Goal: Navigation & Orientation: Find specific page/section

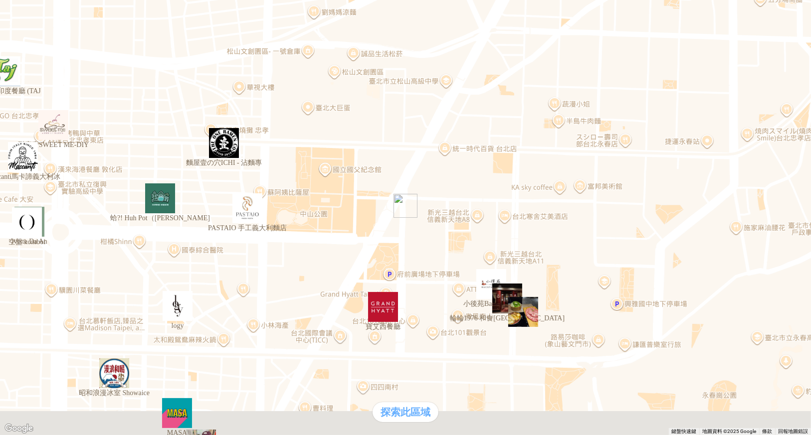
click at [246, 214] on img "PASTAIO 手工義大利麵店" at bounding box center [247, 208] width 30 height 30
click at [52, 204] on div "支援前線" at bounding box center [28, 199] width 48 height 10
click at [52, 194] on div "熱門口袋名單" at bounding box center [28, 188] width 48 height 10
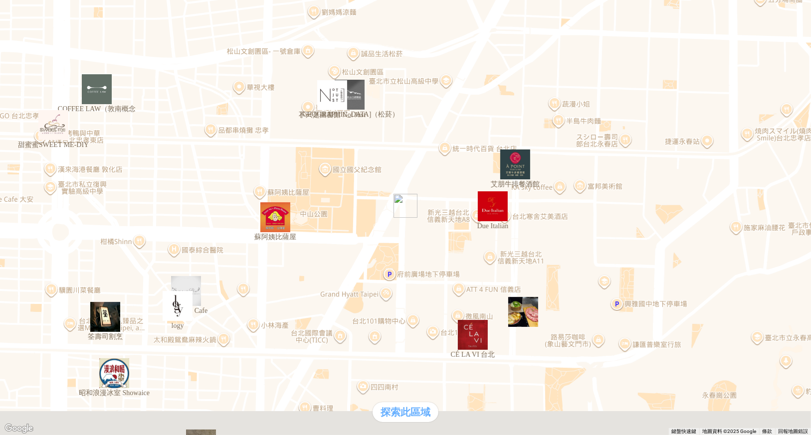
click at [337, 104] on img "不只是圖書館 Not Just" at bounding box center [332, 95] width 30 height 30
click at [52, 194] on div "熱門口袋名單" at bounding box center [28, 188] width 48 height 10
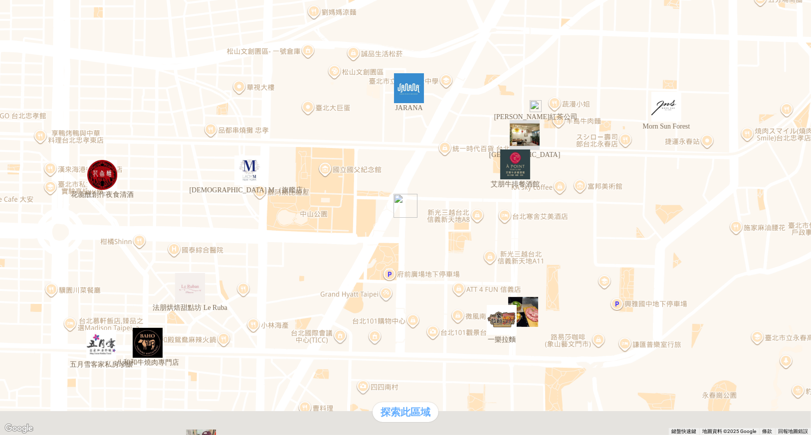
click at [83, 194] on div "熱門口袋名單" at bounding box center [405, 188] width 803 height 10
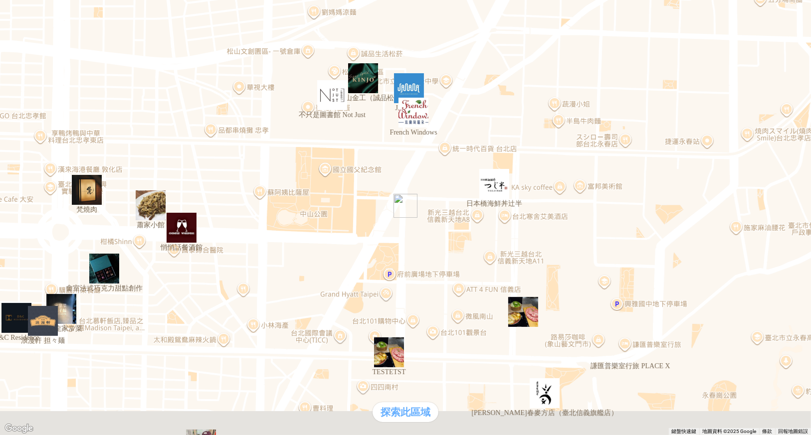
click at [69, 194] on div "熱門口袋名單" at bounding box center [405, 188] width 803 height 10
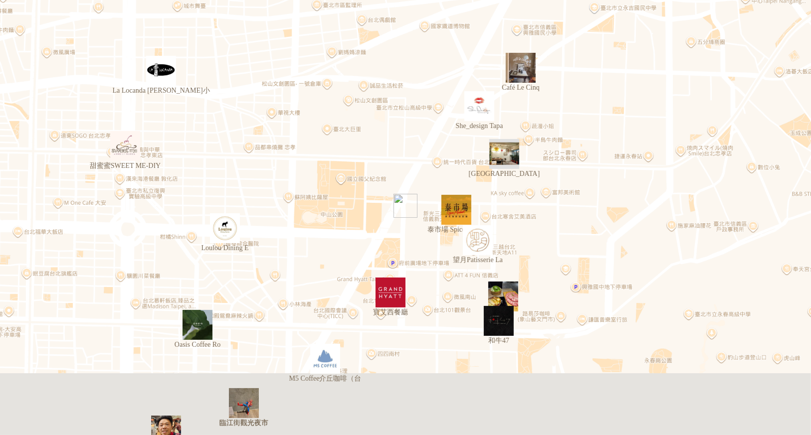
click at [88, 194] on div "熱門口袋名單" at bounding box center [405, 188] width 803 height 10
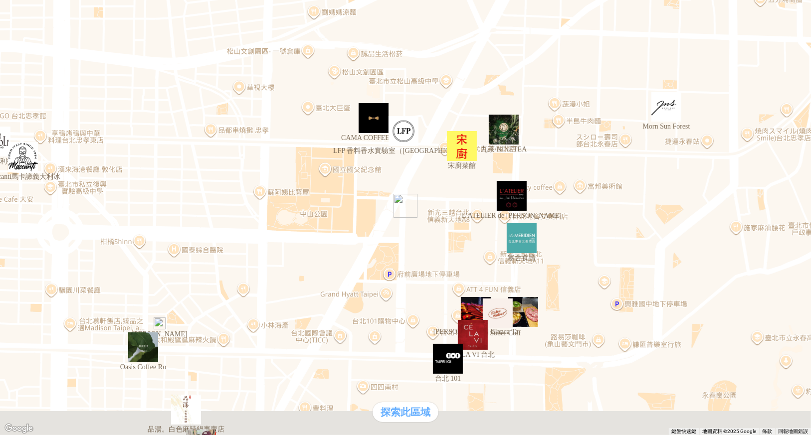
click at [80, 194] on div "熱門口袋名單" at bounding box center [405, 188] width 803 height 10
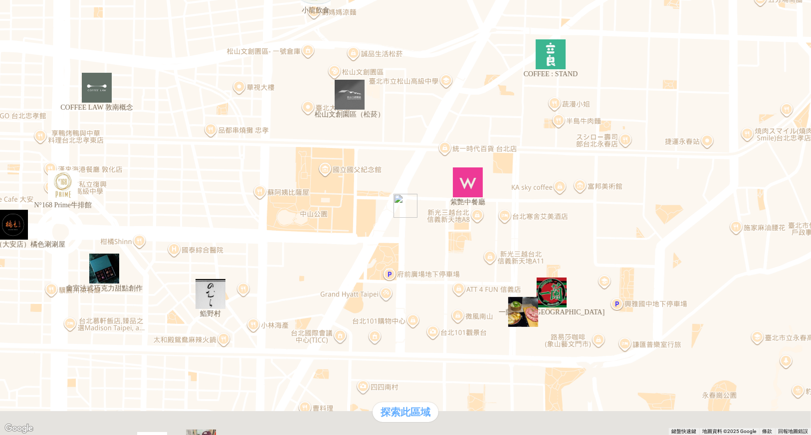
click at [76, 194] on div "熱門口袋名單" at bounding box center [405, 188] width 803 height 10
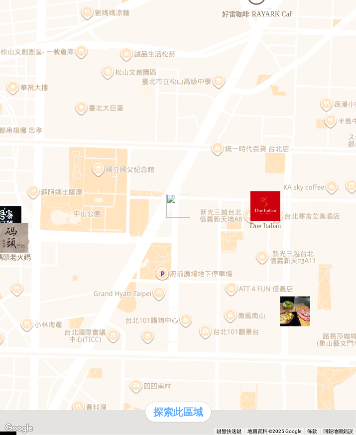
click at [26, 194] on div "熱門口袋名單" at bounding box center [178, 188] width 348 height 10
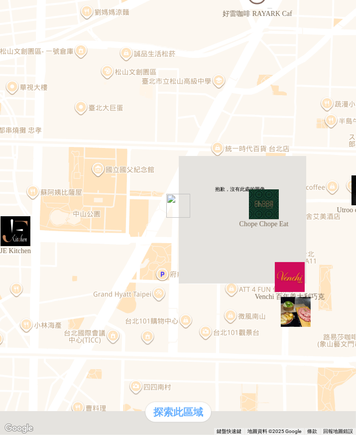
drag, startPoint x: 44, startPoint y: 414, endPoint x: 51, endPoint y: 415, distance: 7.0
click at [49, 194] on div "熱門口袋名單" at bounding box center [178, 188] width 348 height 10
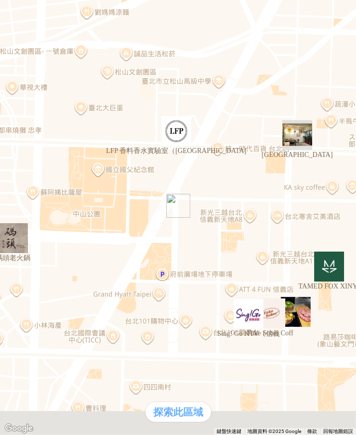
click at [36, 194] on div "熱門口袋名單" at bounding box center [178, 188] width 348 height 10
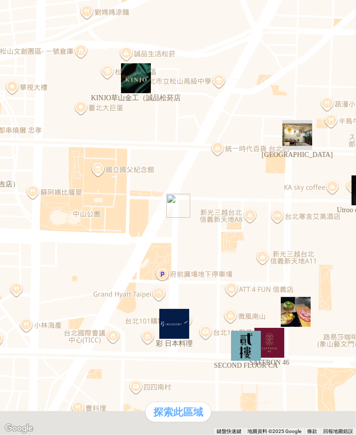
click at [32, 194] on div "熱門口袋名單" at bounding box center [178, 188] width 348 height 10
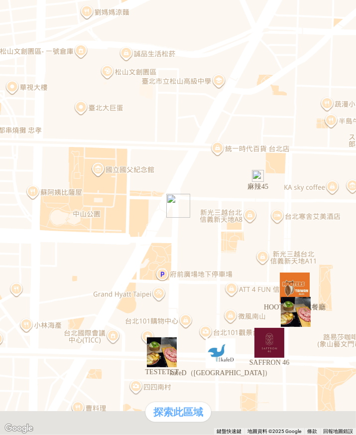
click at [30, 194] on div "熱門口袋名單" at bounding box center [178, 188] width 348 height 10
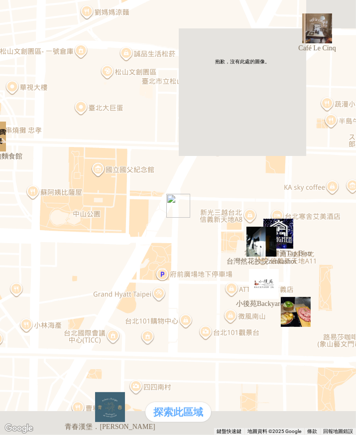
click at [26, 194] on div "熱門口袋名單" at bounding box center [178, 188] width 348 height 10
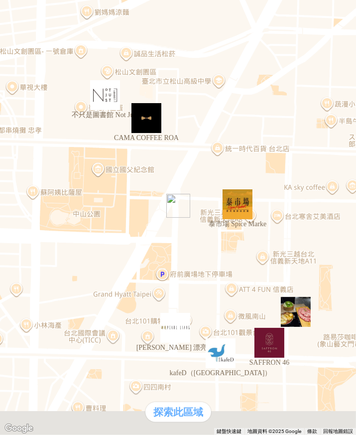
click at [37, 194] on div "熱門口袋名單" at bounding box center [178, 188] width 348 height 10
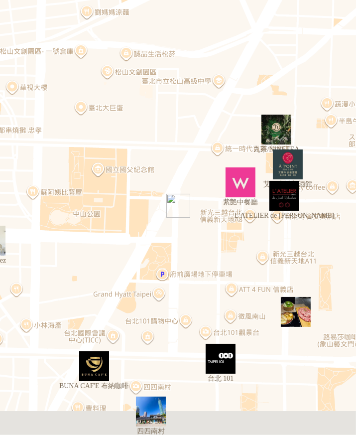
click at [22, 194] on div "熱門口袋名單" at bounding box center [178, 188] width 348 height 10
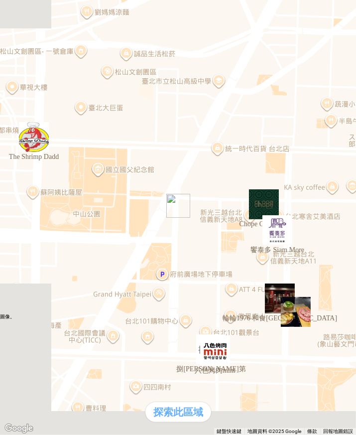
click at [30, 194] on div "熱門口袋名單" at bounding box center [178, 188] width 348 height 10
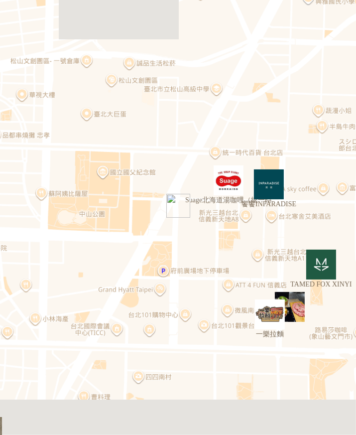
click at [37, 194] on div "熱門口袋名單" at bounding box center [178, 188] width 348 height 10
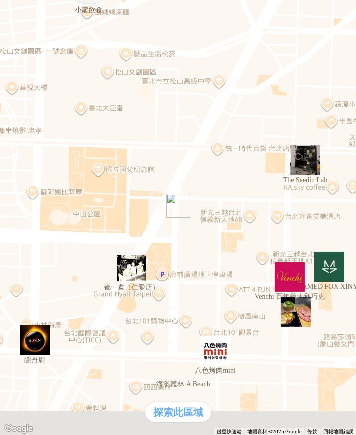
click at [38, 194] on div "熱門口袋名單" at bounding box center [178, 188] width 348 height 10
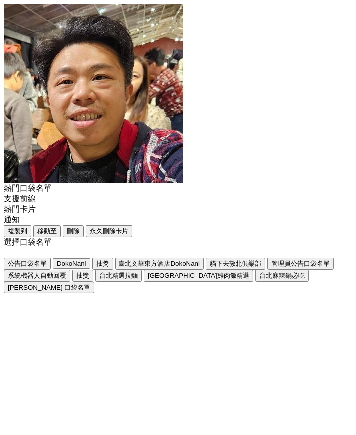
click at [31, 194] on div "熱門口袋名單" at bounding box center [178, 188] width 348 height 10
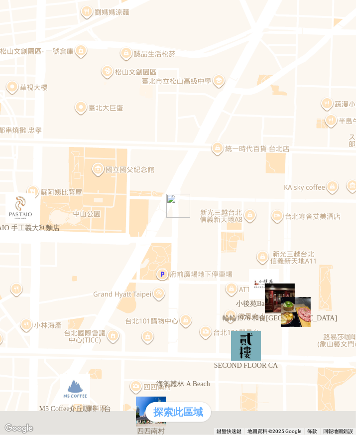
click at [30, 194] on div "熱門口袋名單" at bounding box center [178, 188] width 348 height 10
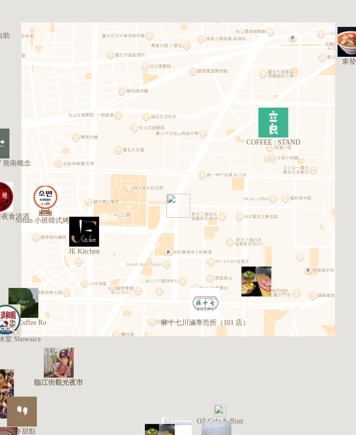
drag, startPoint x: 36, startPoint y: 415, endPoint x: 41, endPoint y: 418, distance: 5.8
click at [37, 194] on div "熱門口袋名單" at bounding box center [178, 188] width 348 height 10
